Goal: Task Accomplishment & Management: Use online tool/utility

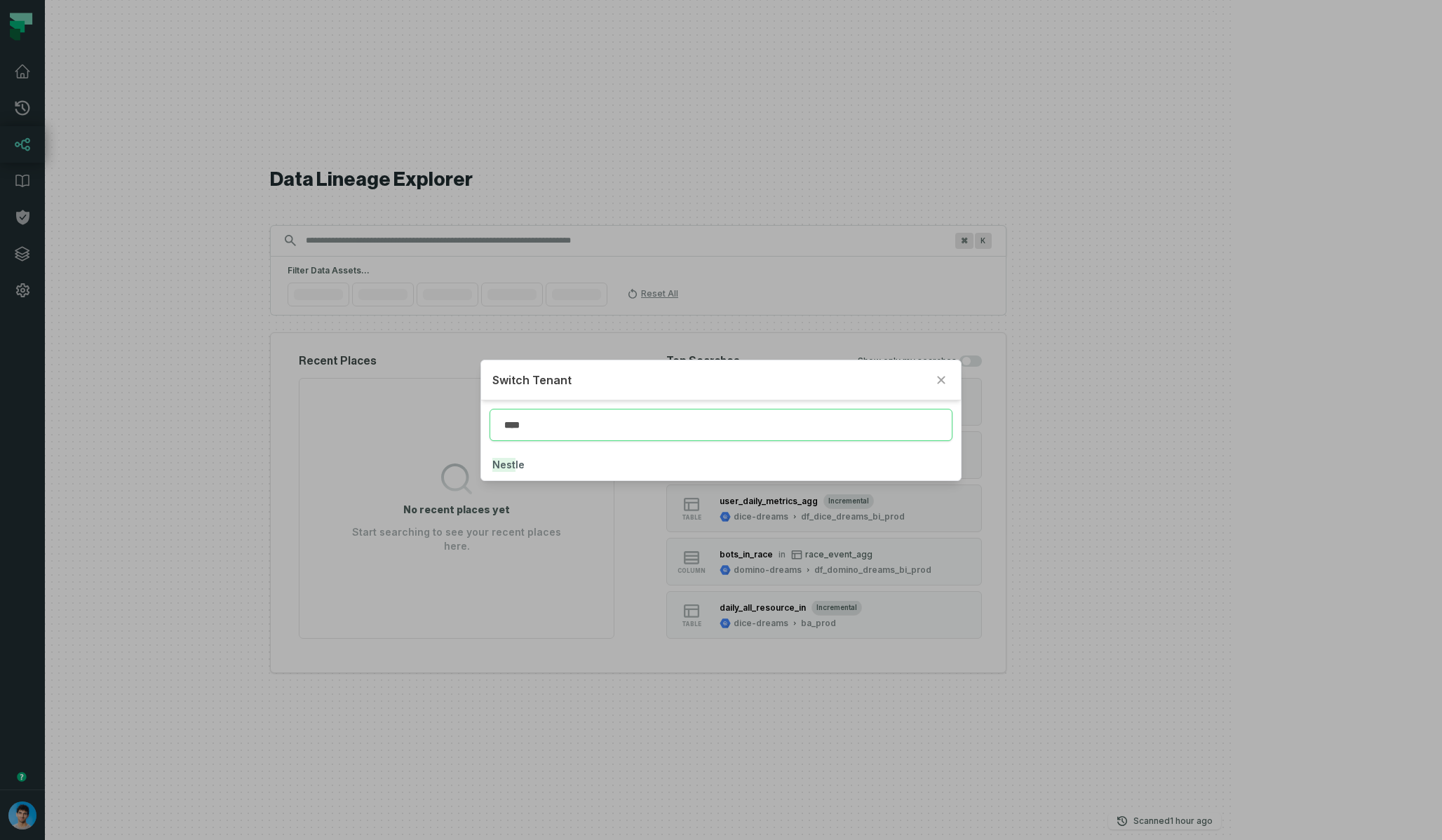
type input "****"
click button "Nest le" at bounding box center [720, 465] width 479 height 31
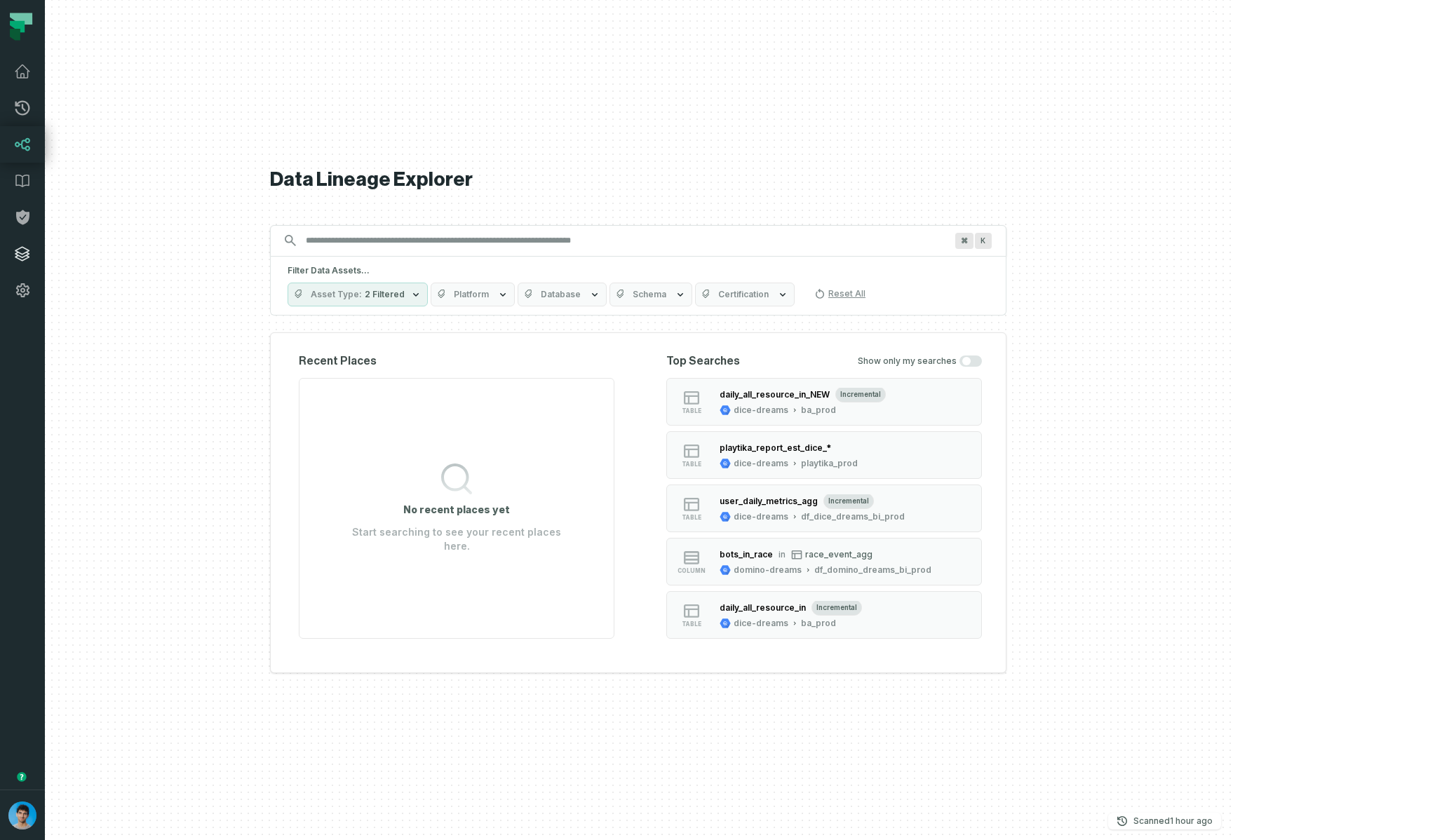
click at [25, 250] on icon at bounding box center [22, 254] width 17 height 17
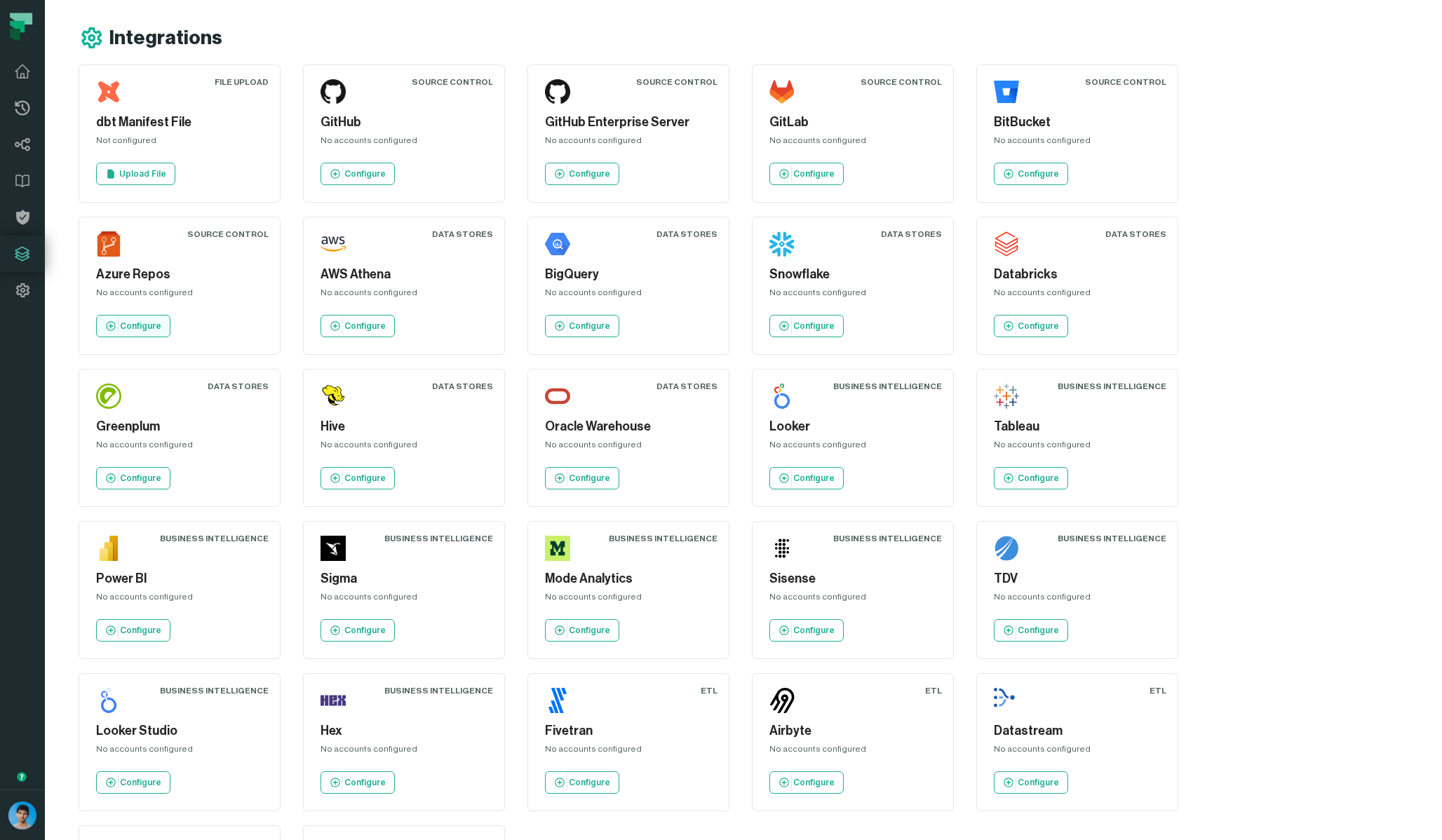
click at [162, 320] on p "Configure" at bounding box center [141, 326] width 42 height 11
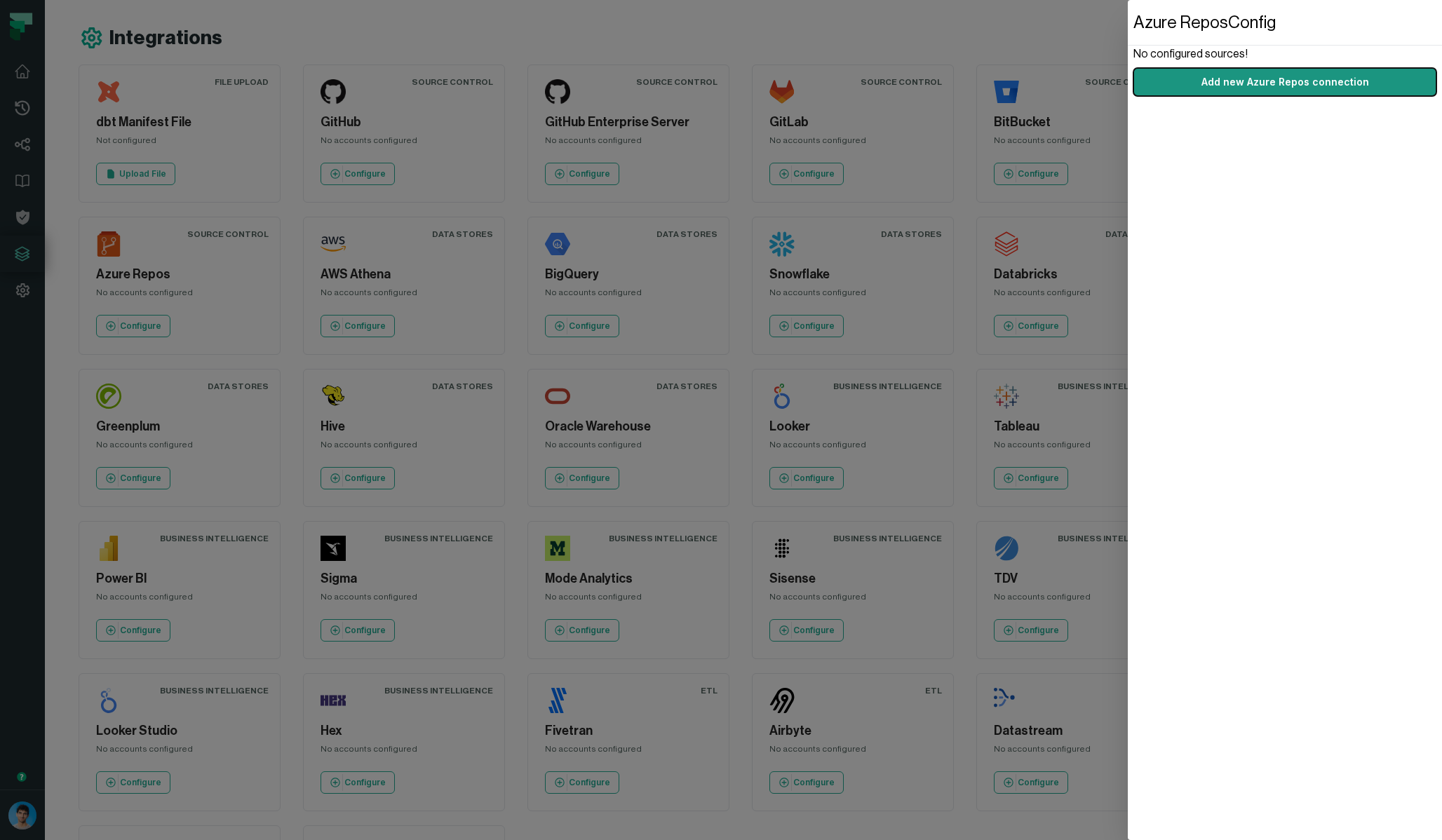
click at [1227, 88] on button "Add new Azure Repos connection" at bounding box center [1284, 82] width 303 height 28
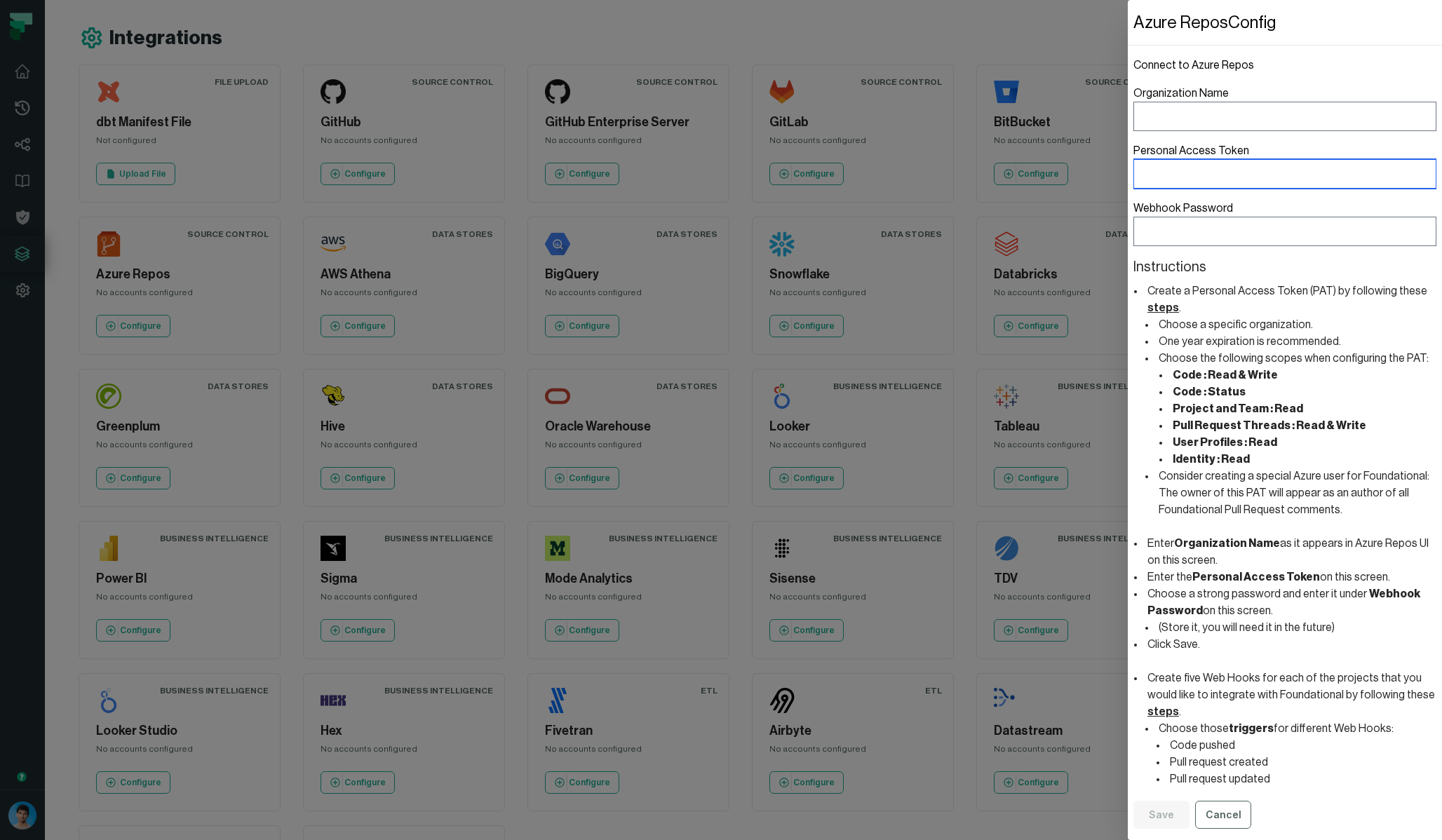
click at [1234, 178] on input "Personal Access Token" at bounding box center [1284, 174] width 303 height 30
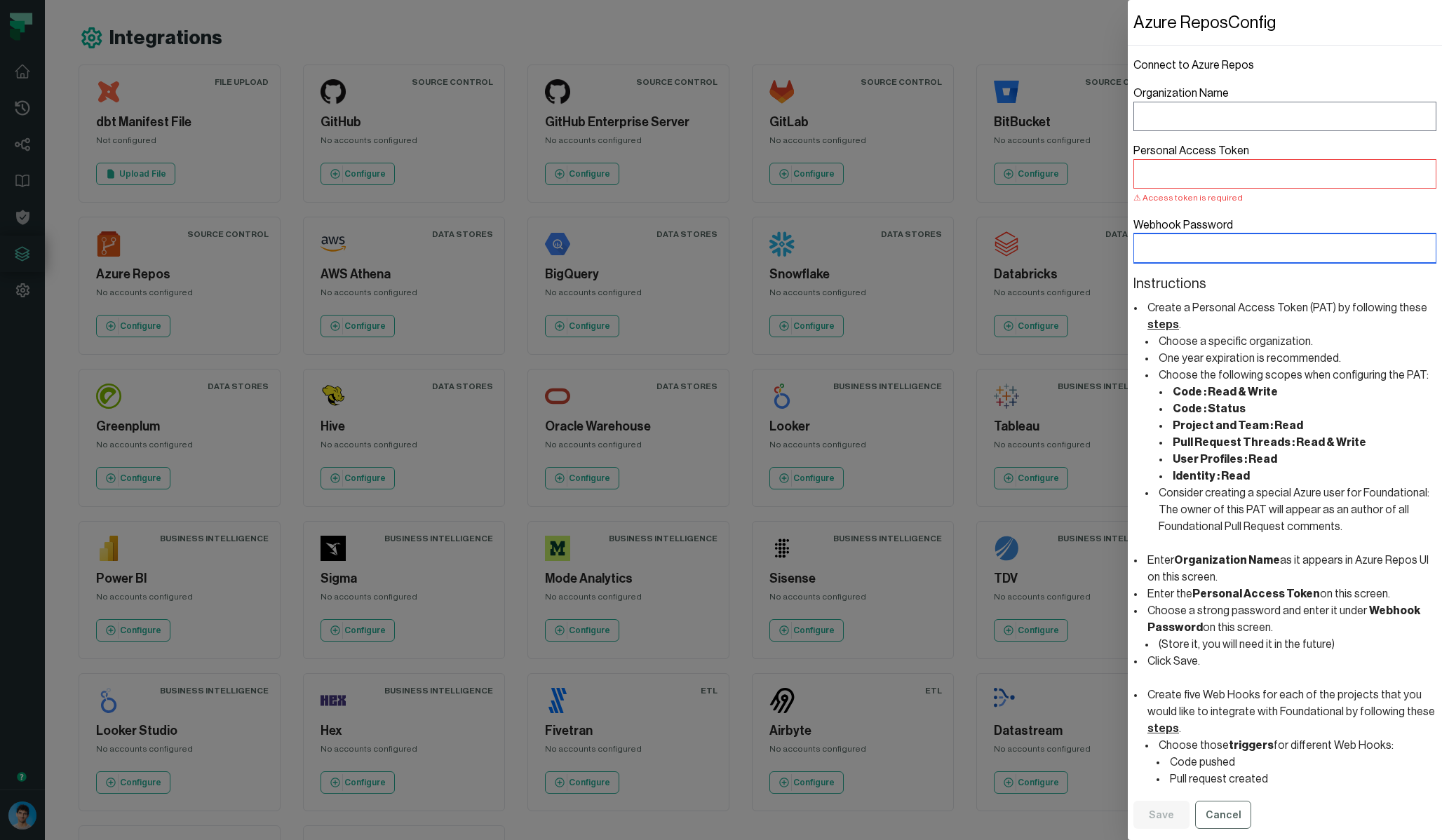
click at [1212, 234] on input "Webhook Password" at bounding box center [1284, 248] width 303 height 30
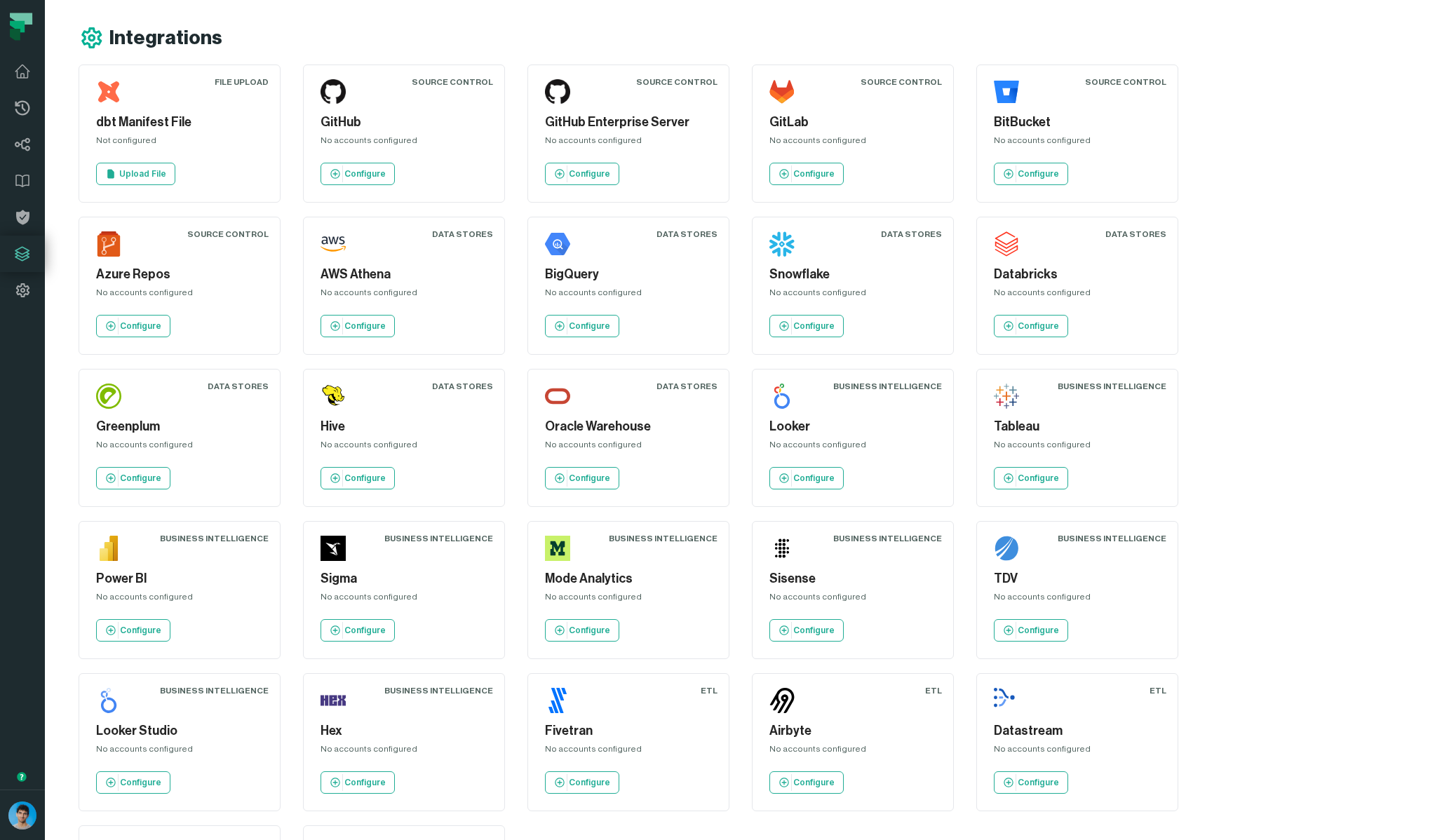
click at [1232, 44] on div "Integrations" at bounding box center [655, 38] width 1153 height 26
